Goal: Task Accomplishment & Management: Use online tool/utility

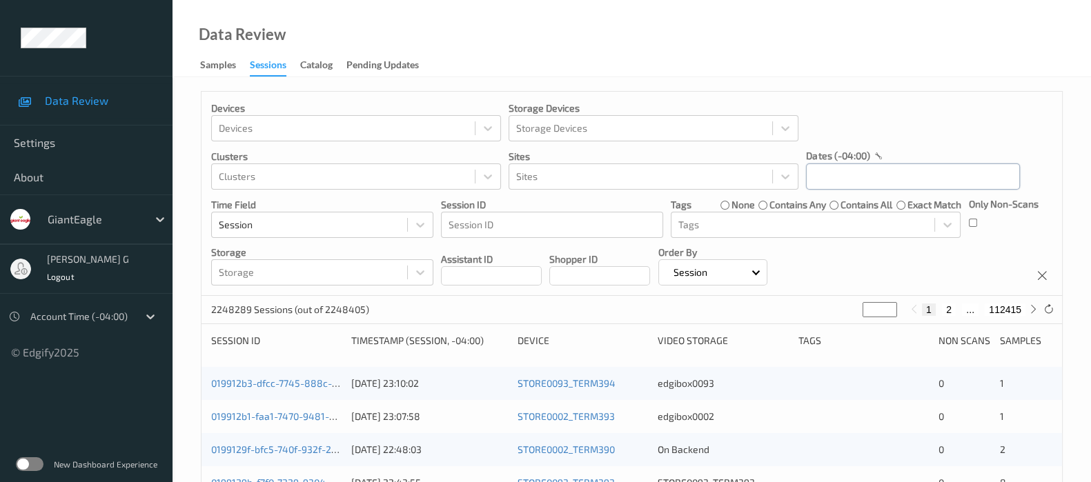
click at [842, 184] on input "text" at bounding box center [913, 177] width 214 height 26
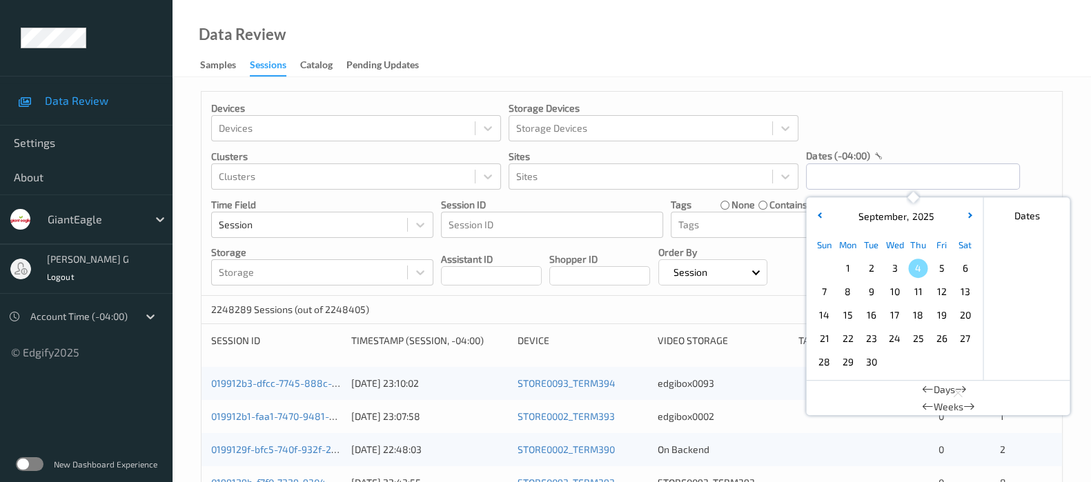
click at [873, 268] on span "2" at bounding box center [870, 268] width 19 height 19
type input "[DATE] 00:00 -> [DATE] 23:59"
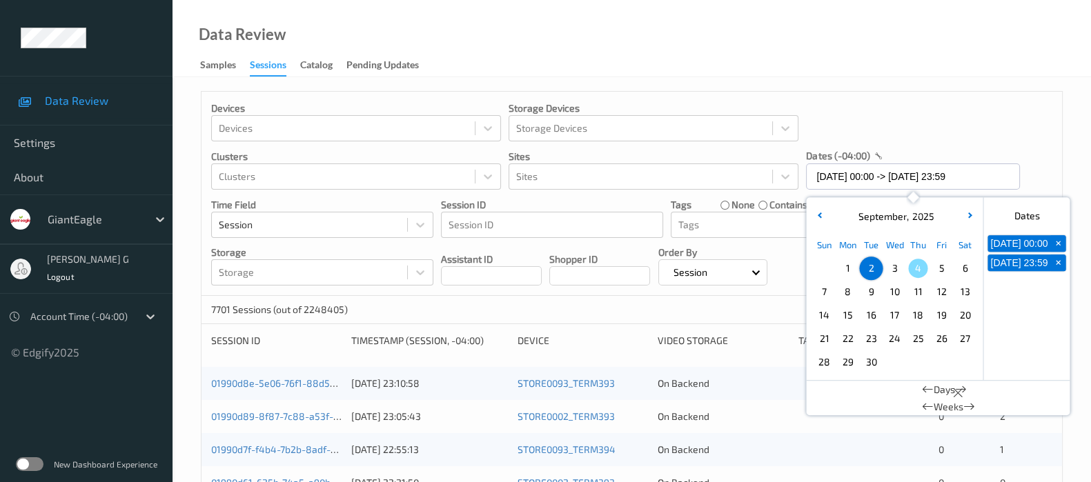
click at [1011, 109] on div "Devices Devices Storage Devices Storage Devices Clusters Clusters Sites Sites d…" at bounding box center [631, 194] width 860 height 204
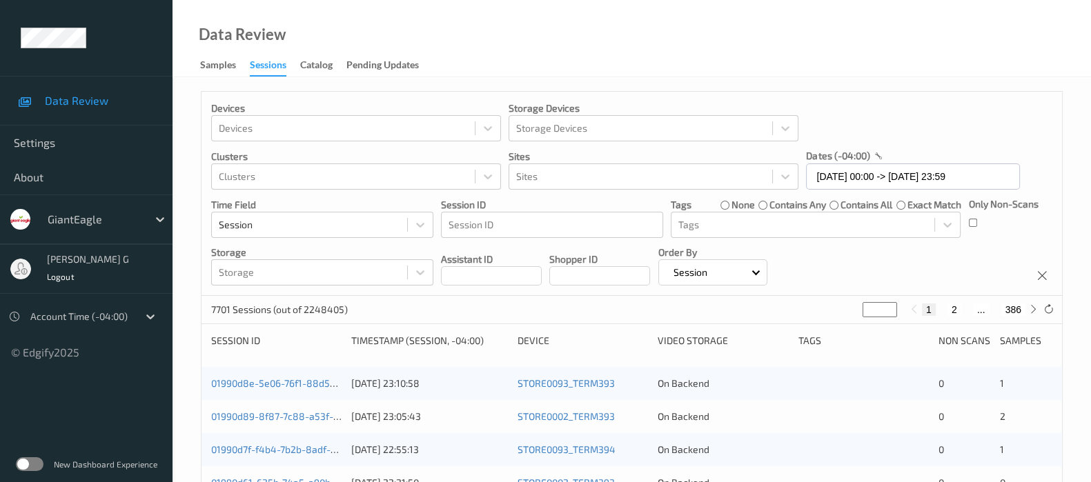
click at [979, 225] on div "Only Non-Scans" at bounding box center [1004, 217] width 70 height 41
click at [1021, 308] on button "15" at bounding box center [1015, 310] width 19 height 12
type input "**"
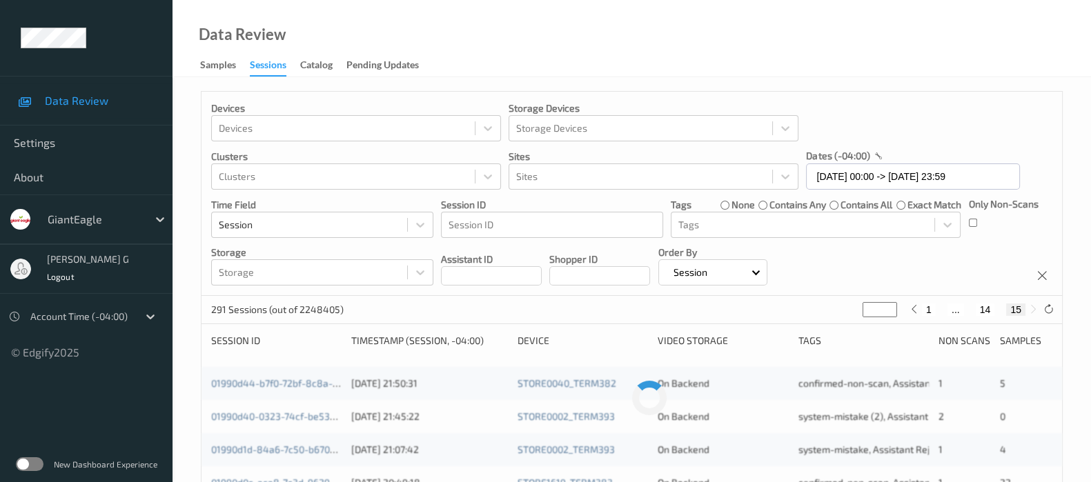
click at [982, 310] on button "14" at bounding box center [985, 310] width 19 height 12
type input "**"
click at [965, 312] on button "13" at bounding box center [969, 310] width 19 height 12
type input "**"
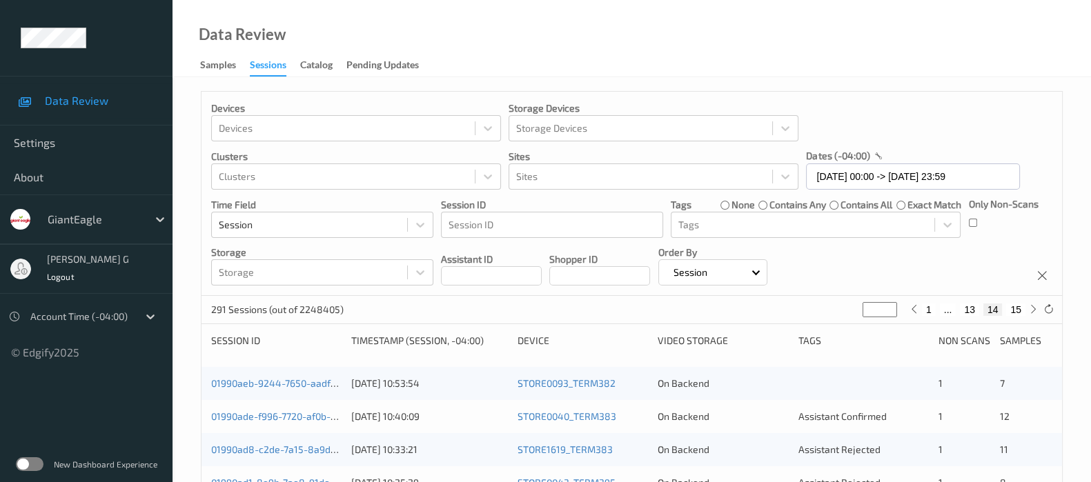
type input "**"
click at [962, 312] on button "12" at bounding box center [958, 310] width 19 height 12
type input "**"
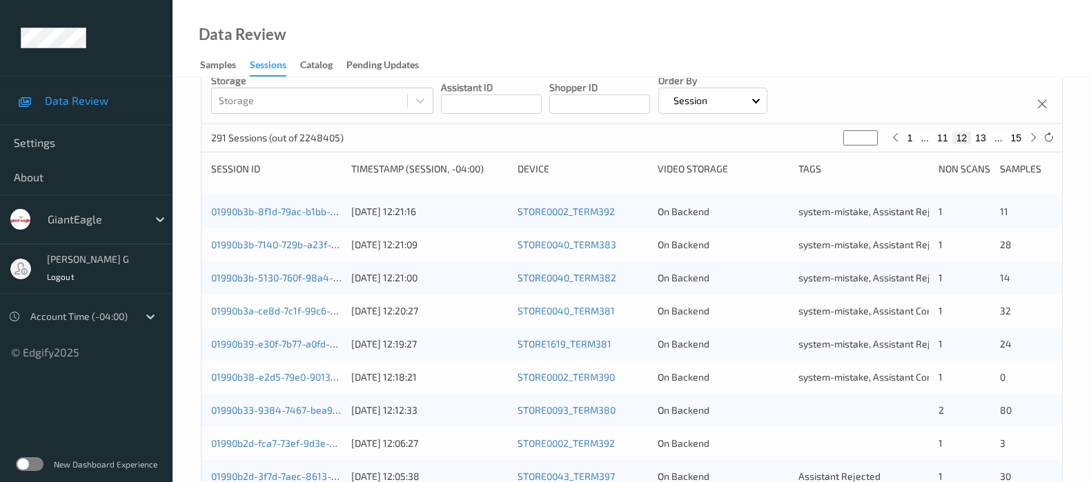
scroll to position [259, 0]
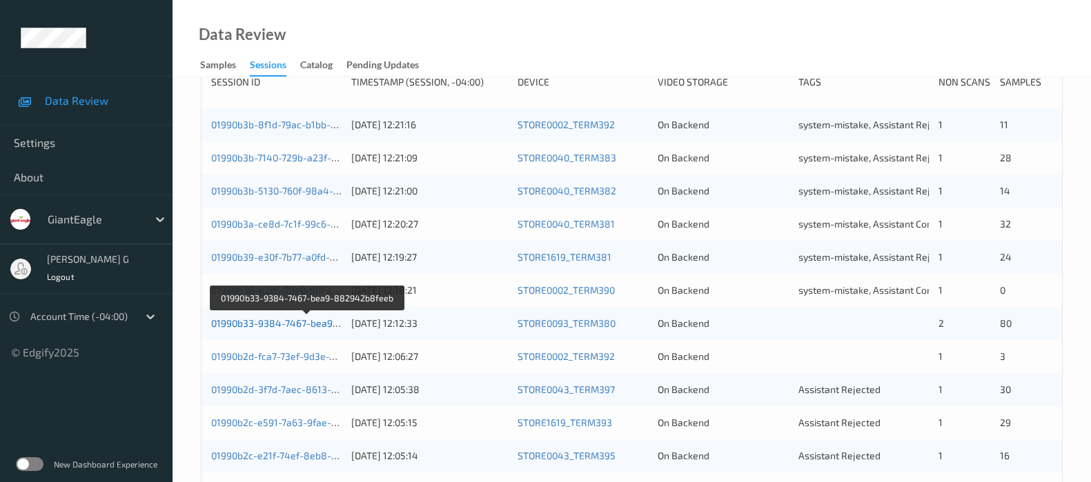
click at [228, 323] on link "01990b33-9384-7467-bea9-882942b8feeb" at bounding box center [307, 323] width 192 height 12
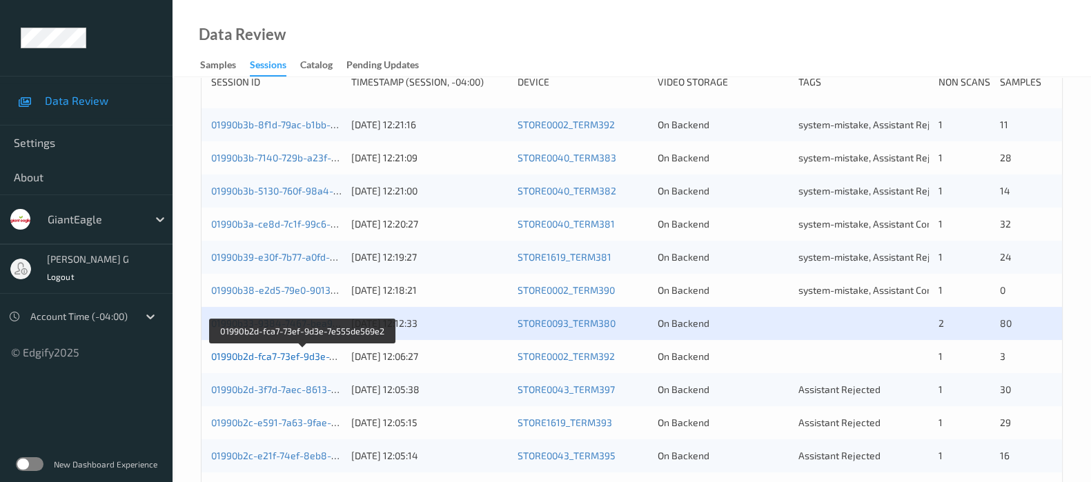
click at [269, 357] on link "01990b2d-fca7-73ef-9d3e-7e555de569e2" at bounding box center [303, 356] width 184 height 12
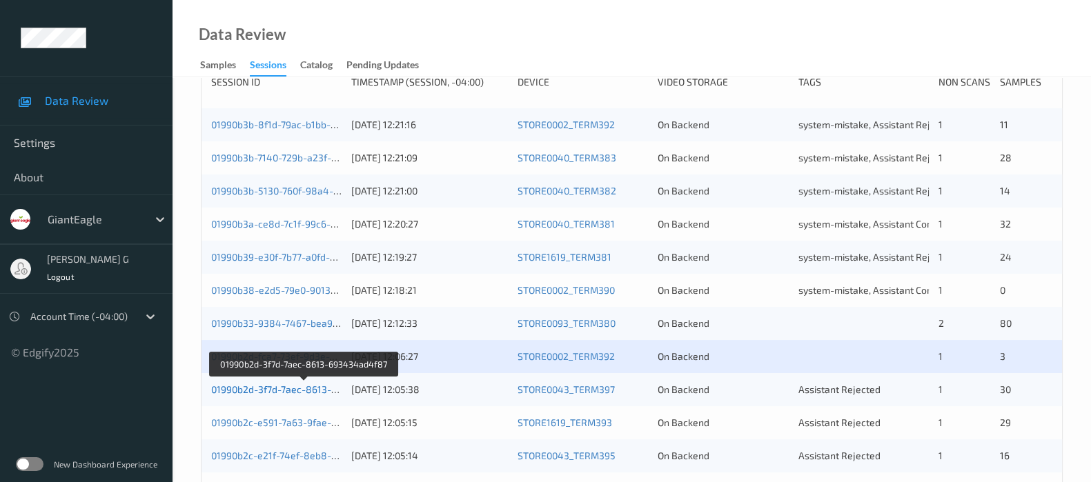
click at [276, 388] on link "01990b2d-3f7d-7aec-8613-693434ad4f87" at bounding box center [304, 390] width 186 height 12
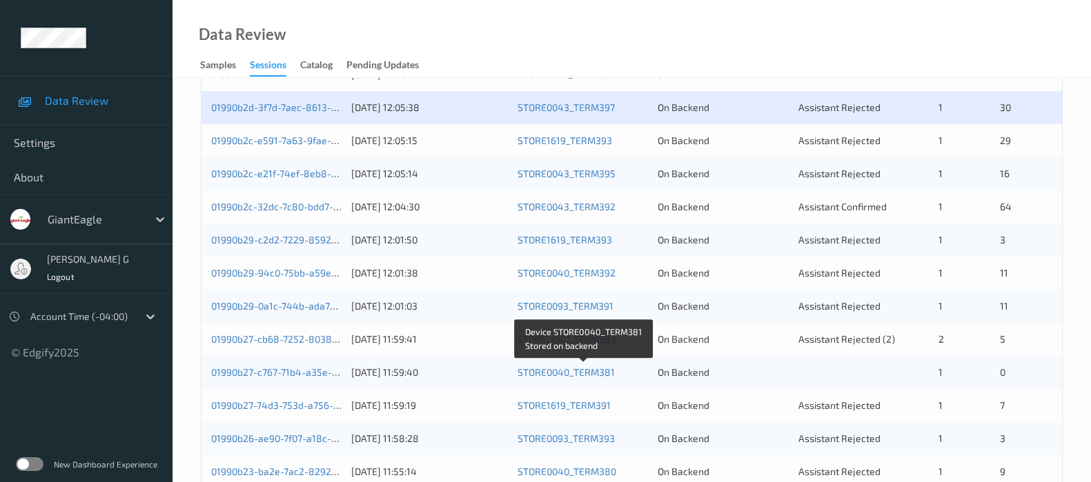
scroll to position [515, 0]
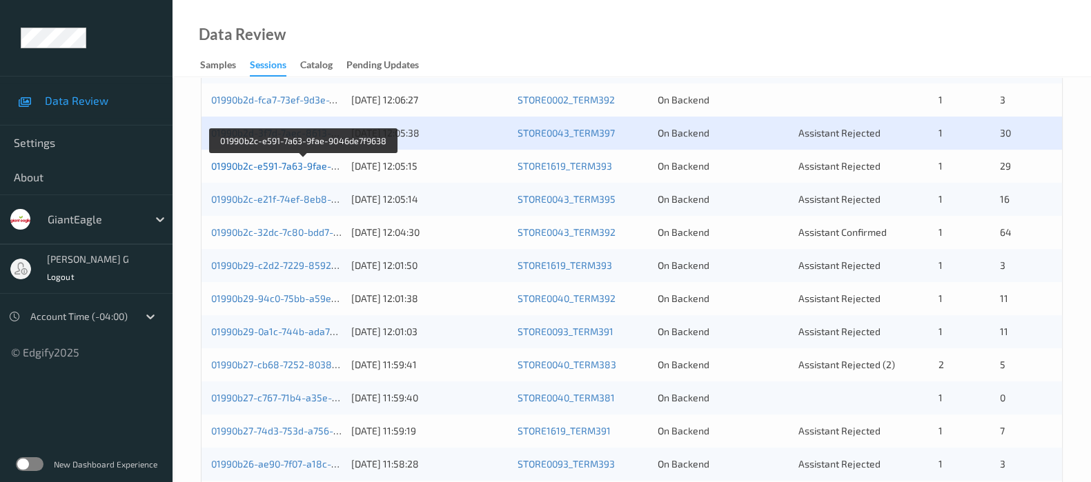
click at [257, 170] on link "01990b2c-e591-7a63-9fae-9046de7f9638" at bounding box center [303, 166] width 185 height 12
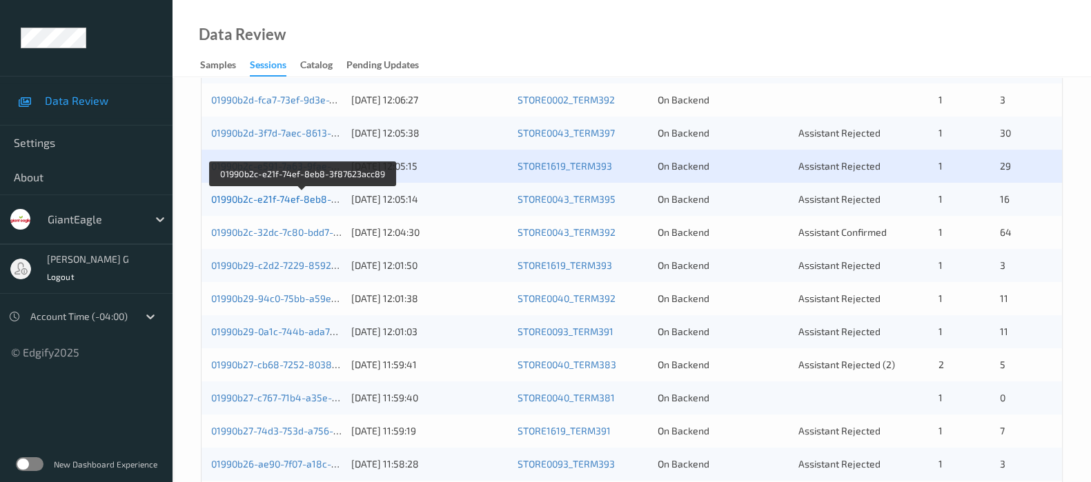
click at [257, 199] on link "01990b2c-e21f-74ef-8eb8-3f87623acc89" at bounding box center [303, 199] width 184 height 12
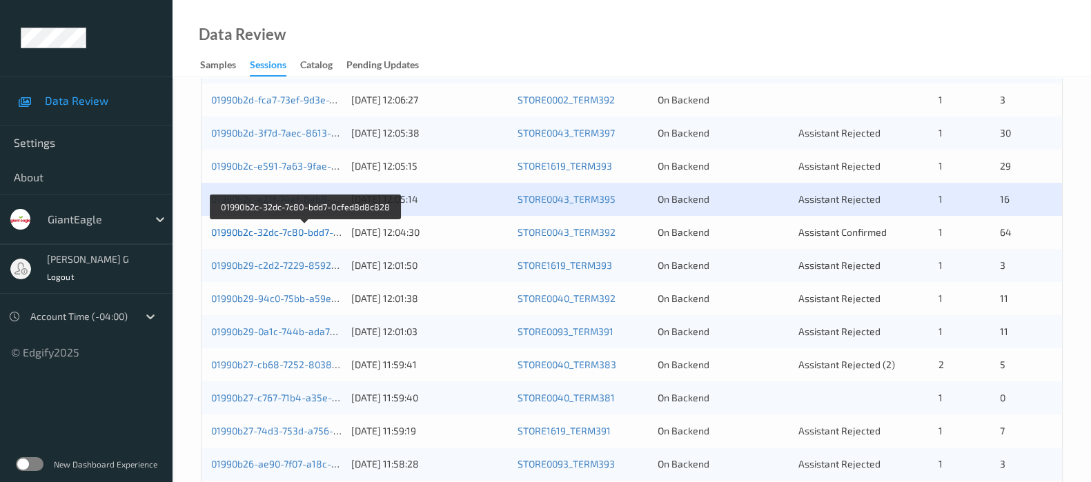
click at [307, 230] on link "01990b2c-32dc-7c80-bdd7-0cfed8d8c828" at bounding box center [305, 232] width 188 height 12
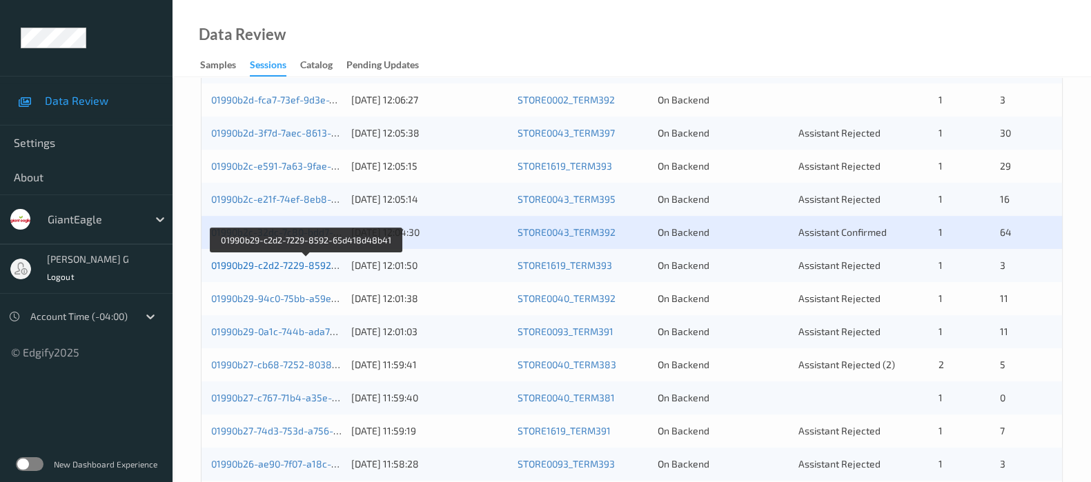
click at [243, 266] on link "01990b29-c2d2-7229-8592-65d418d48b41" at bounding box center [306, 265] width 191 height 12
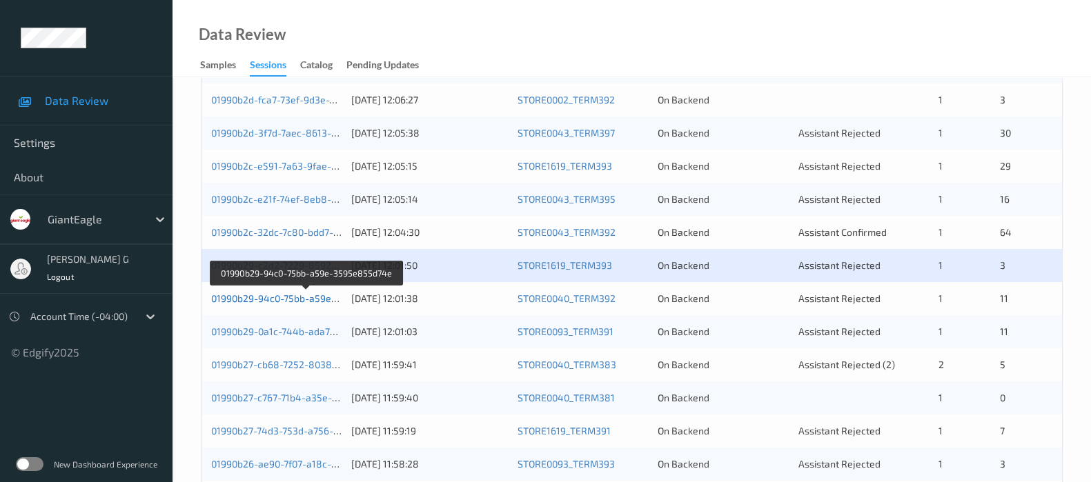
click at [283, 297] on link "01990b29-94c0-75bb-a59e-3595e855d74e" at bounding box center [306, 299] width 191 height 12
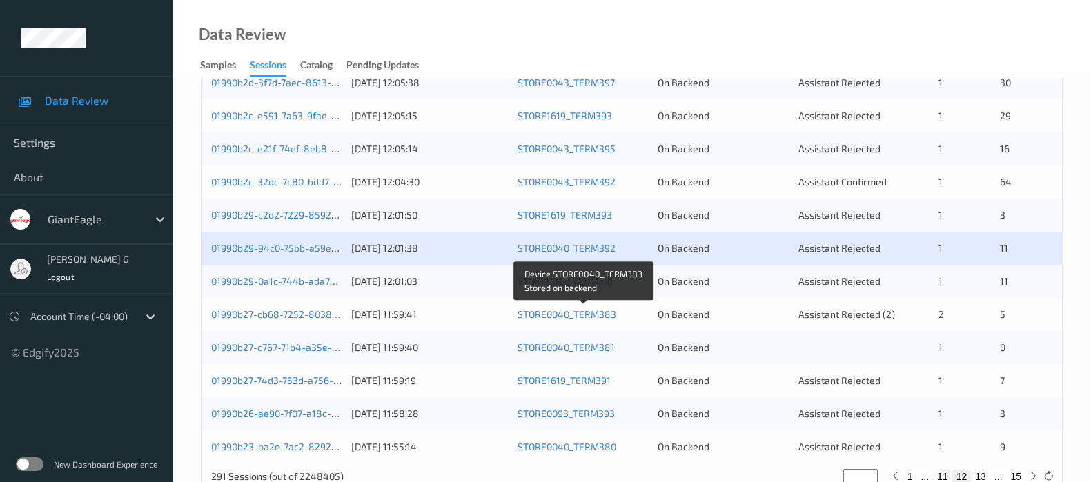
scroll to position [602, 0]
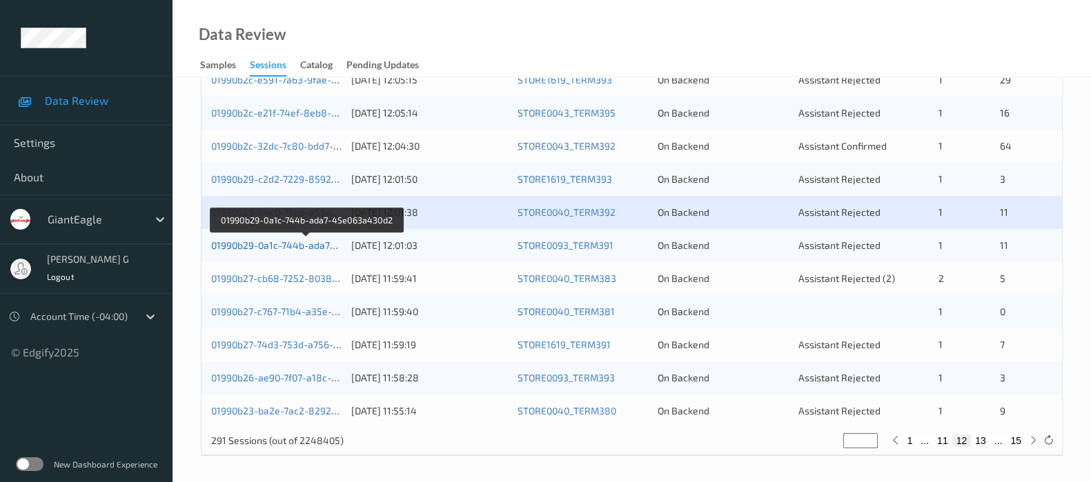
click at [259, 241] on link "01990b29-0a1c-744b-ada7-45e063a430d2" at bounding box center [306, 245] width 190 height 12
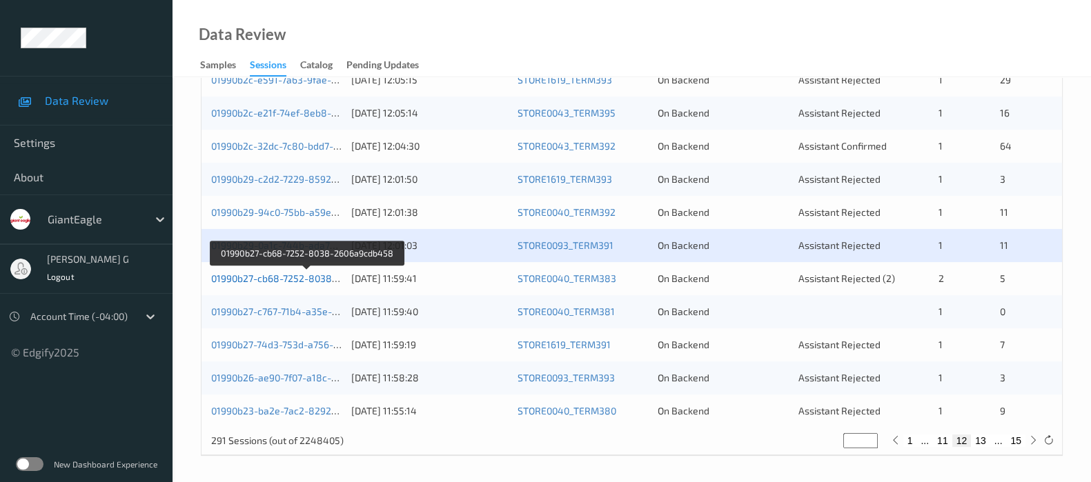
click at [286, 277] on link "01990b27-cb68-7252-8038-2606a9cdb458" at bounding box center [307, 279] width 192 height 12
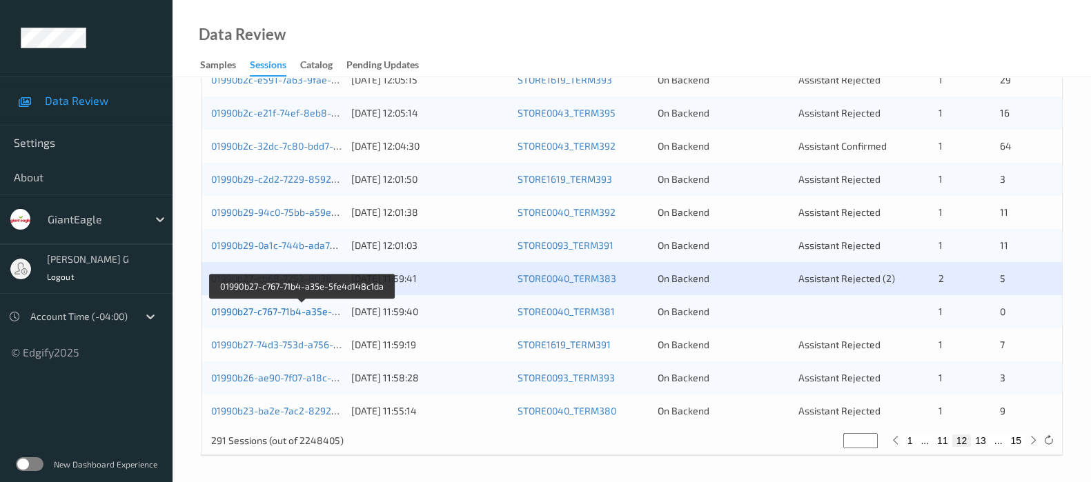
click at [270, 307] on link "01990b27-c767-71b4-a35e-5fe4d148c1da" at bounding box center [303, 312] width 184 height 12
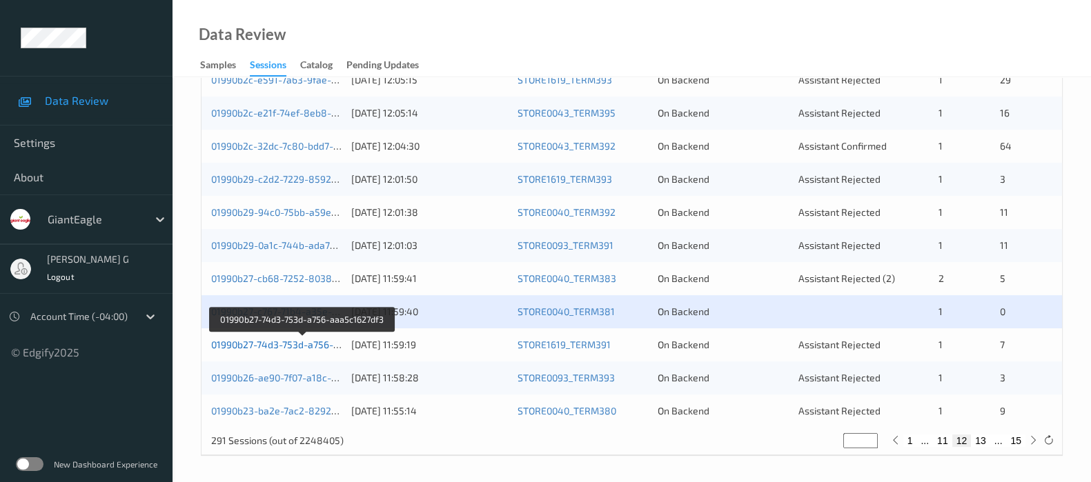
click at [279, 339] on link "01990b27-74d3-753d-a756-aaa5c1627df3" at bounding box center [303, 345] width 184 height 12
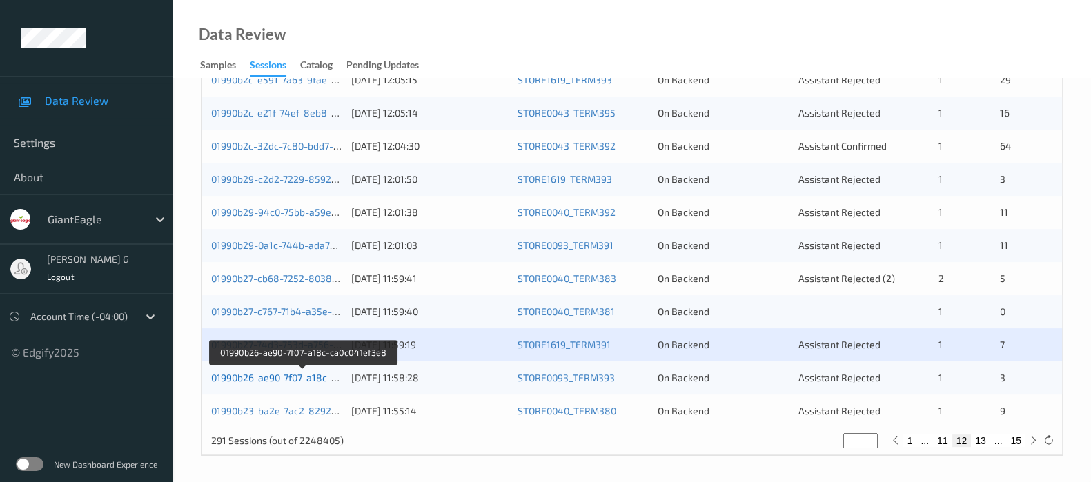
click at [284, 380] on link "01990b26-ae90-7f07-a18c-ca0c041ef3e8" at bounding box center [302, 378] width 183 height 12
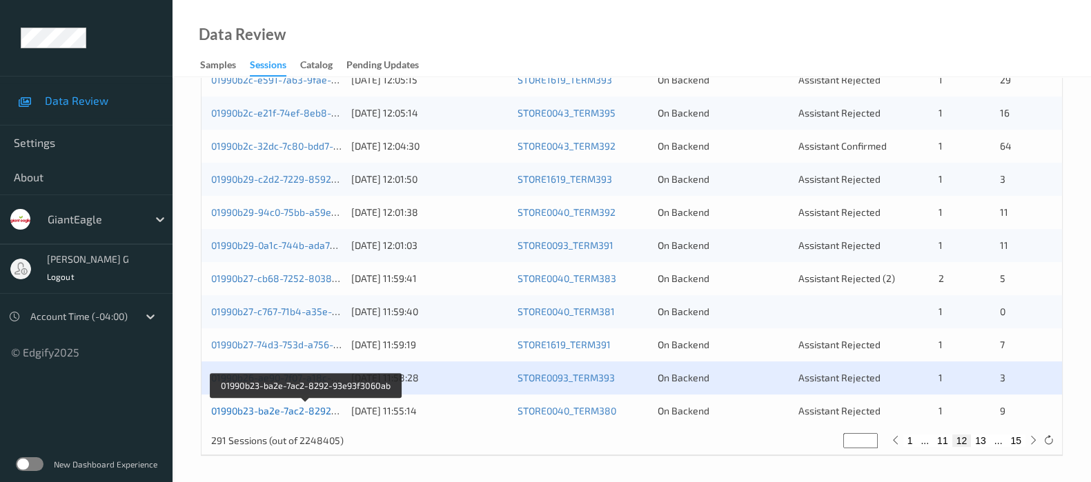
click at [224, 406] on link "01990b23-ba2e-7ac2-8292-93e93f3060ab" at bounding box center [305, 411] width 188 height 12
